Goal: Find specific page/section: Find specific page/section

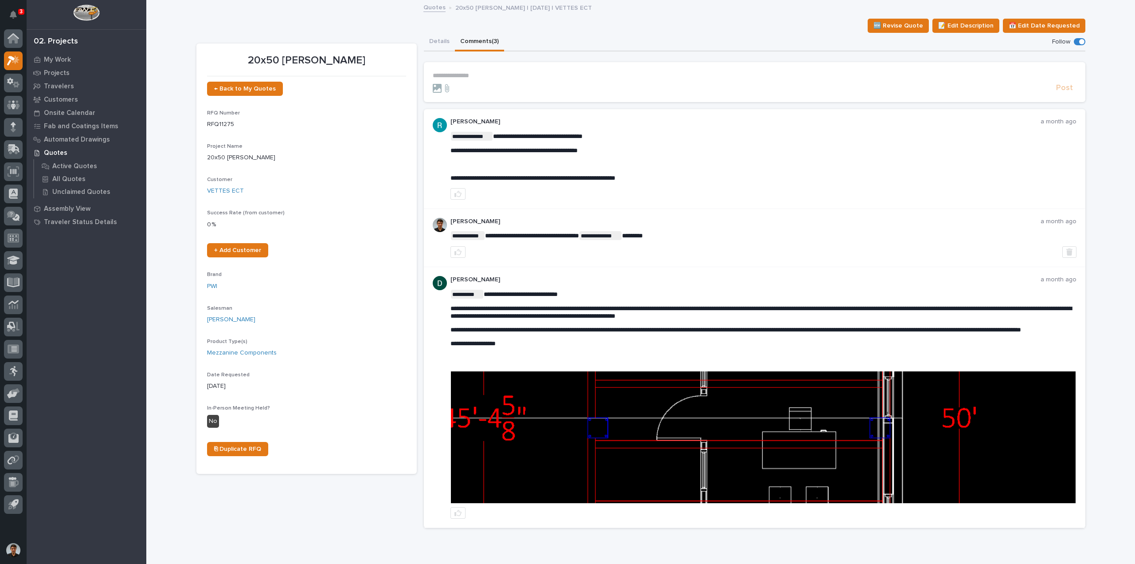
click at [777, 421] on img at bounding box center [763, 437] width 625 height 132
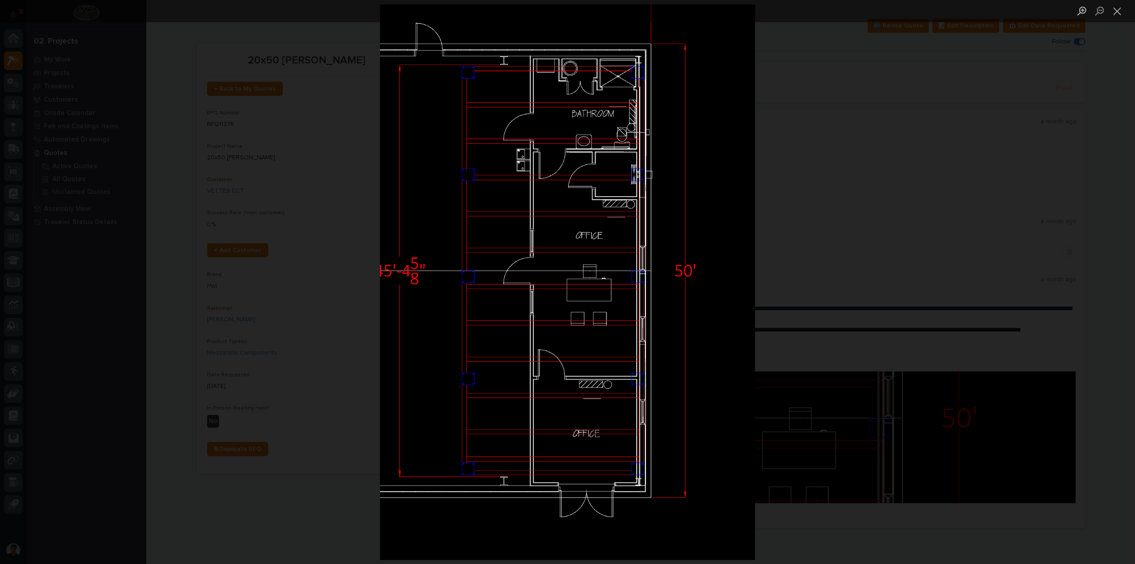
click at [760, 457] on div "Lightbox" at bounding box center [567, 282] width 1135 height 564
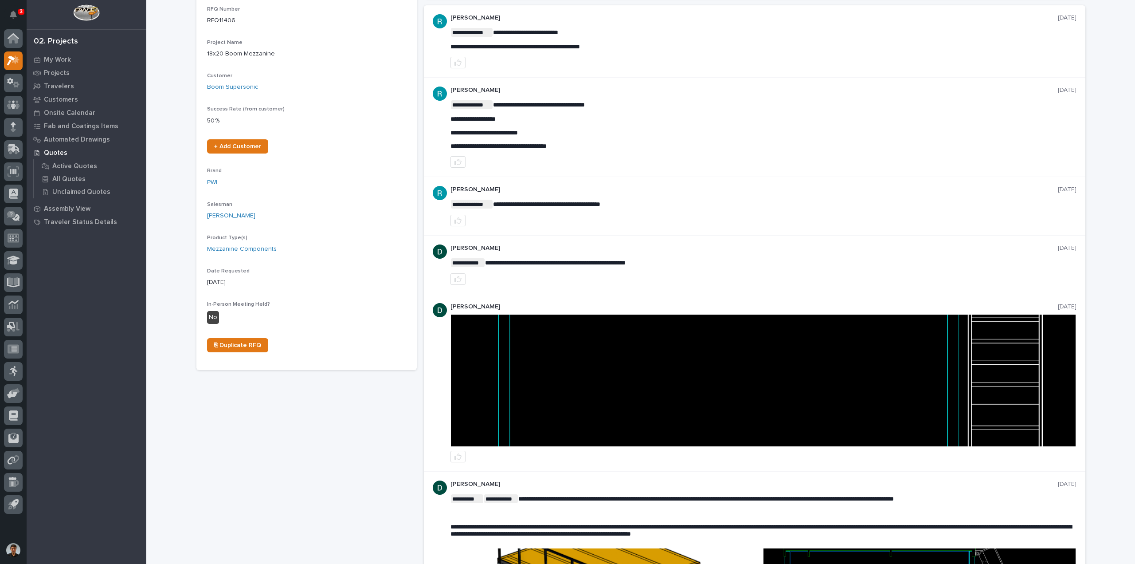
scroll to position [177, 0]
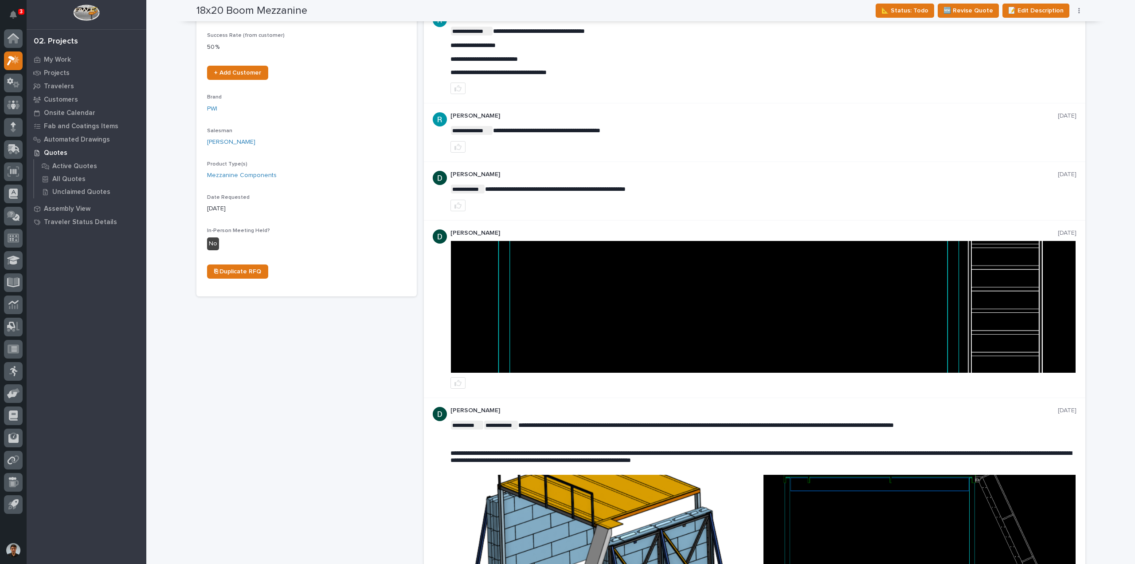
click at [599, 274] on img at bounding box center [763, 307] width 625 height 132
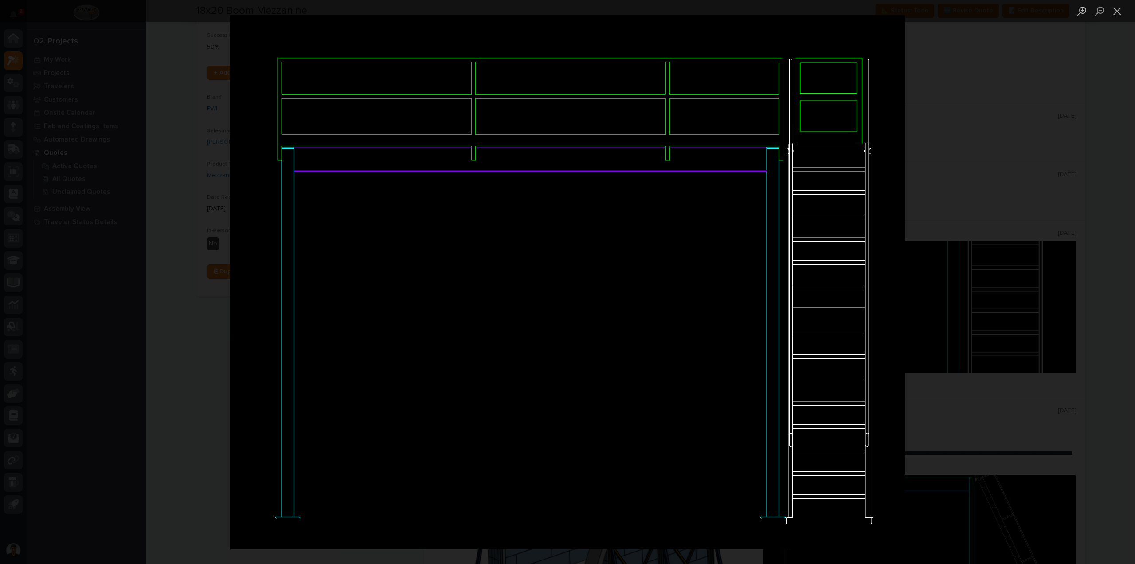
click at [904, 245] on img "Lightbox" at bounding box center [567, 282] width 675 height 534
click at [960, 211] on div "Lightbox" at bounding box center [567, 282] width 1135 height 564
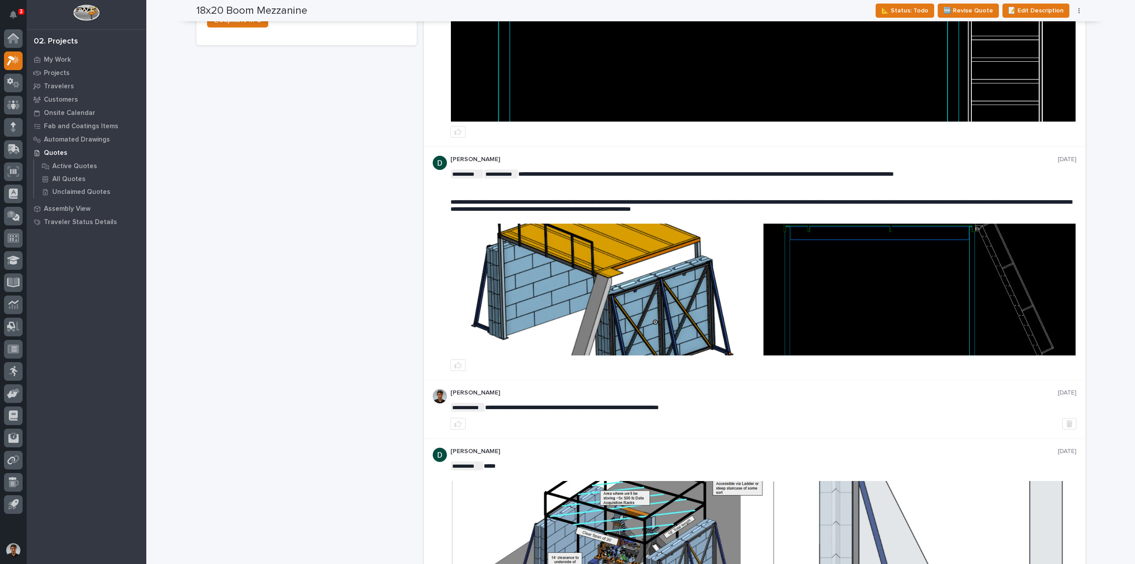
scroll to position [353, 0]
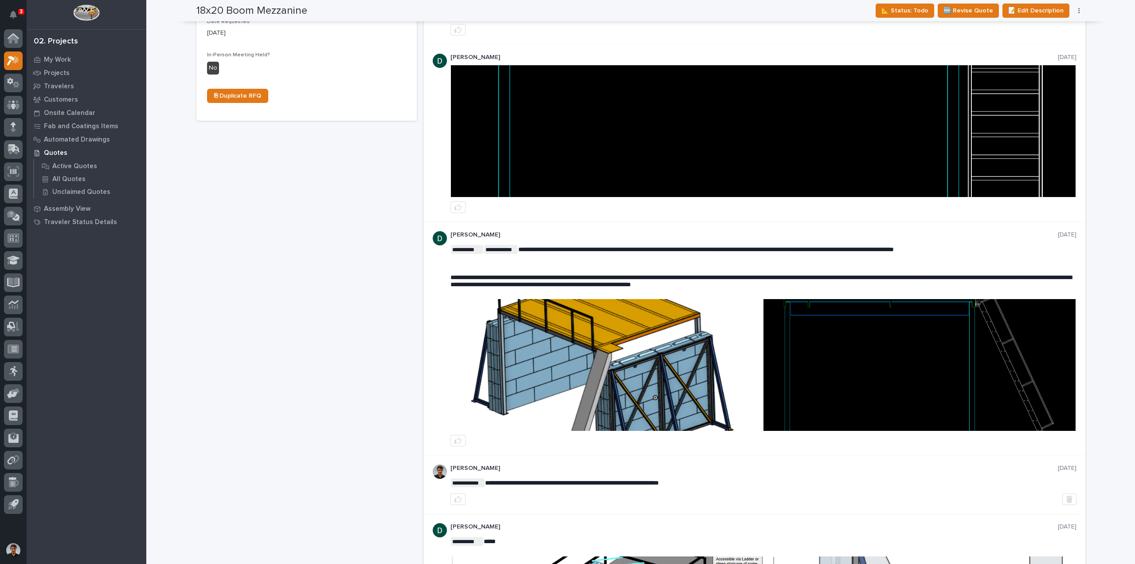
click at [644, 346] on img at bounding box center [607, 365] width 312 height 132
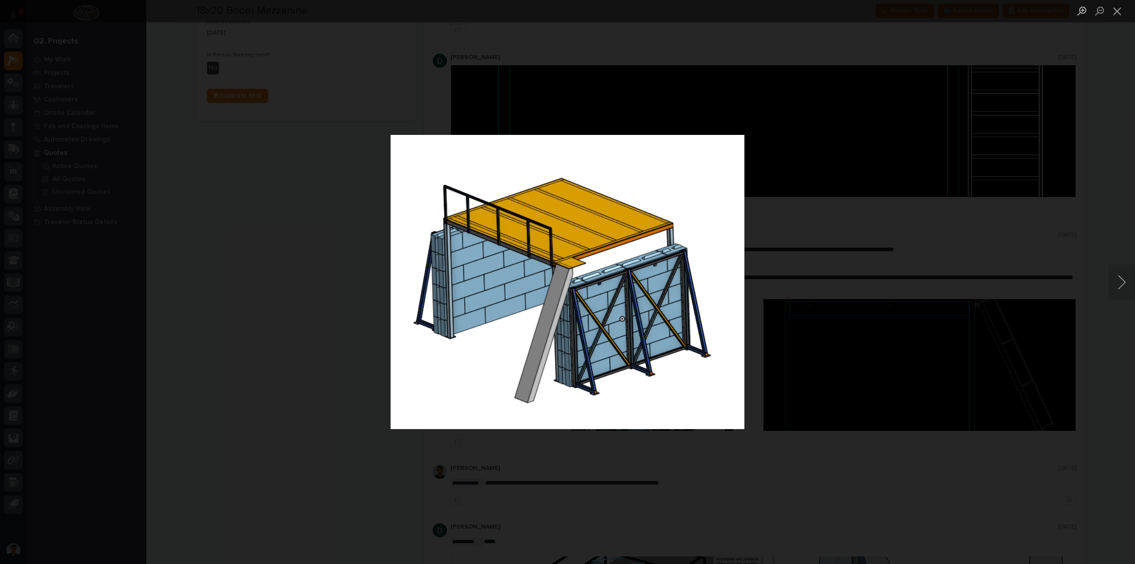
click at [814, 235] on div "Lightbox" at bounding box center [567, 282] width 1135 height 564
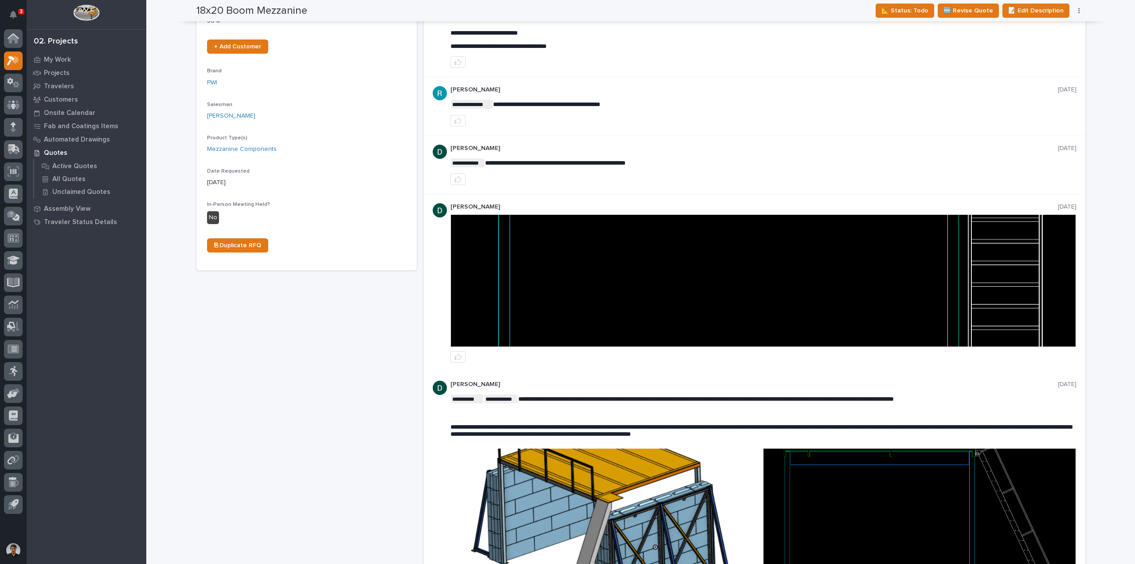
scroll to position [131, 0]
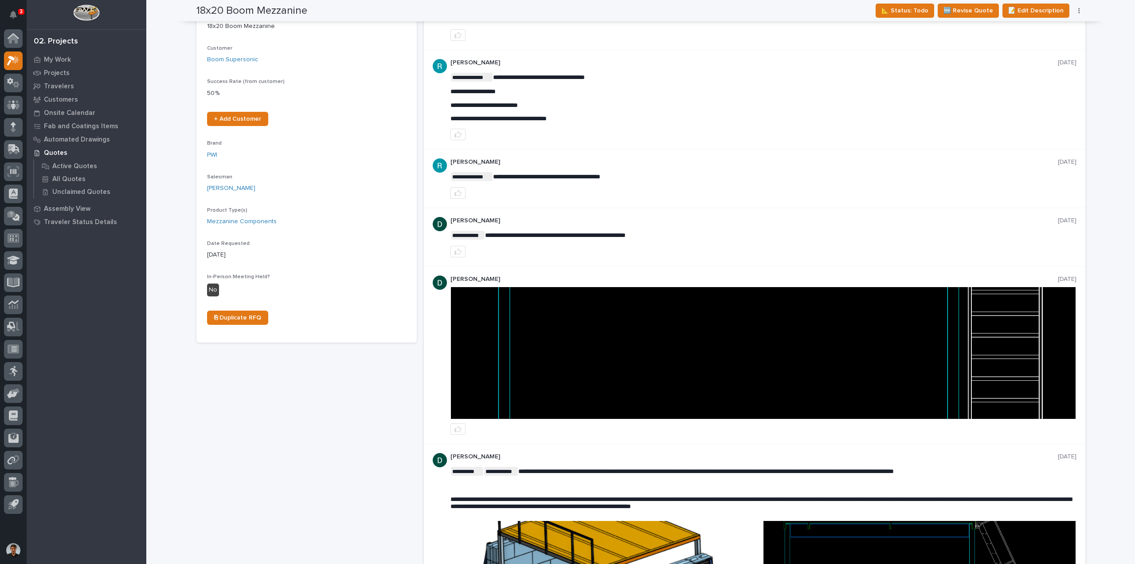
click at [786, 324] on img at bounding box center [763, 353] width 625 height 132
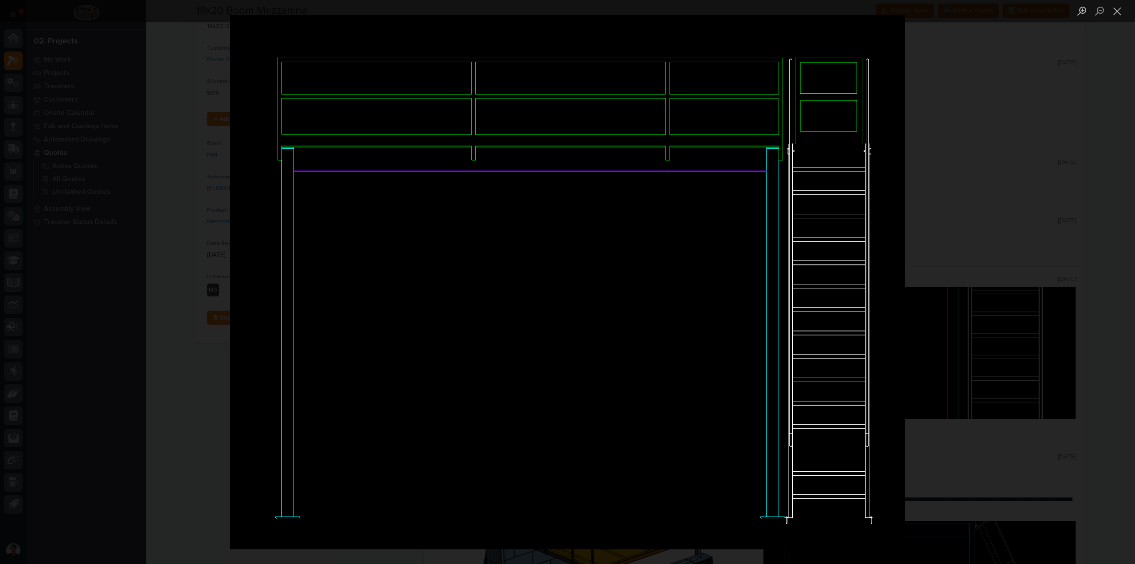
click at [945, 228] on div "Lightbox" at bounding box center [567, 282] width 1135 height 564
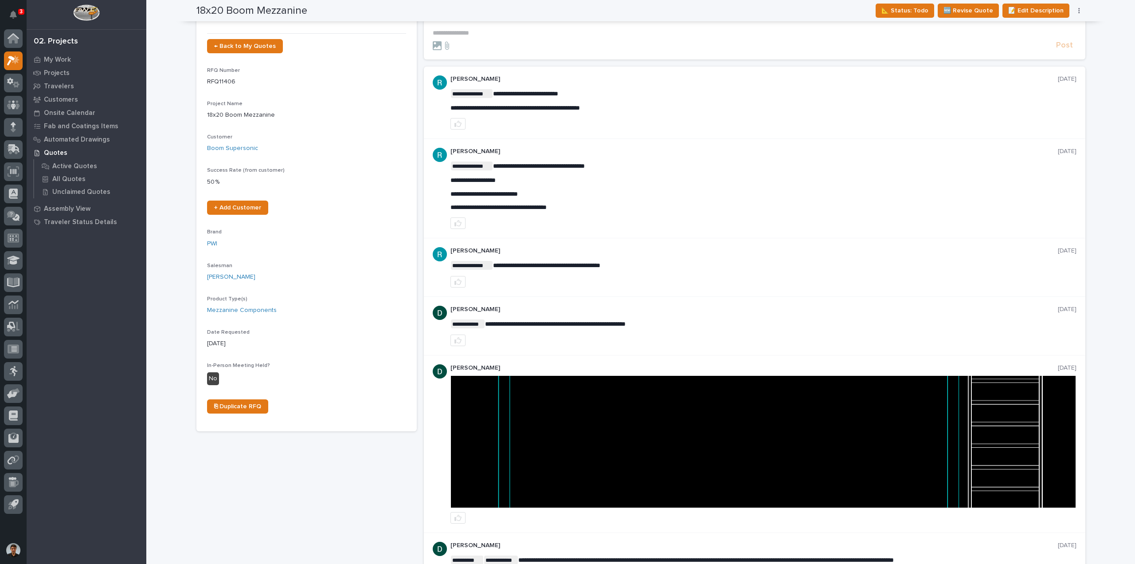
scroll to position [0, 0]
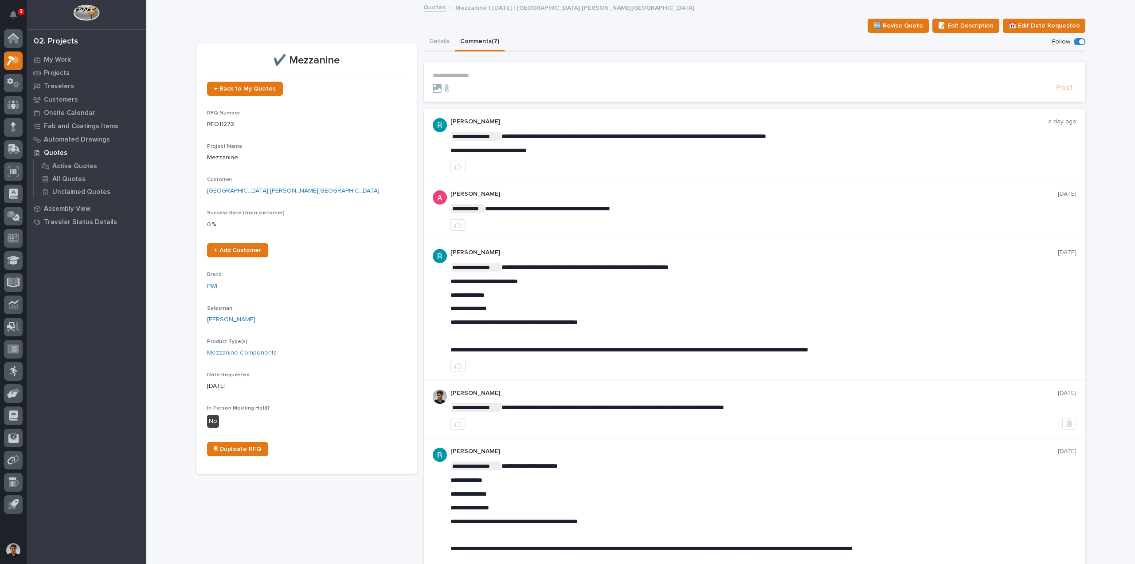
click at [433, 5] on link "Quotes" at bounding box center [434, 7] width 22 height 10
